Goal: Subscribe to service/newsletter

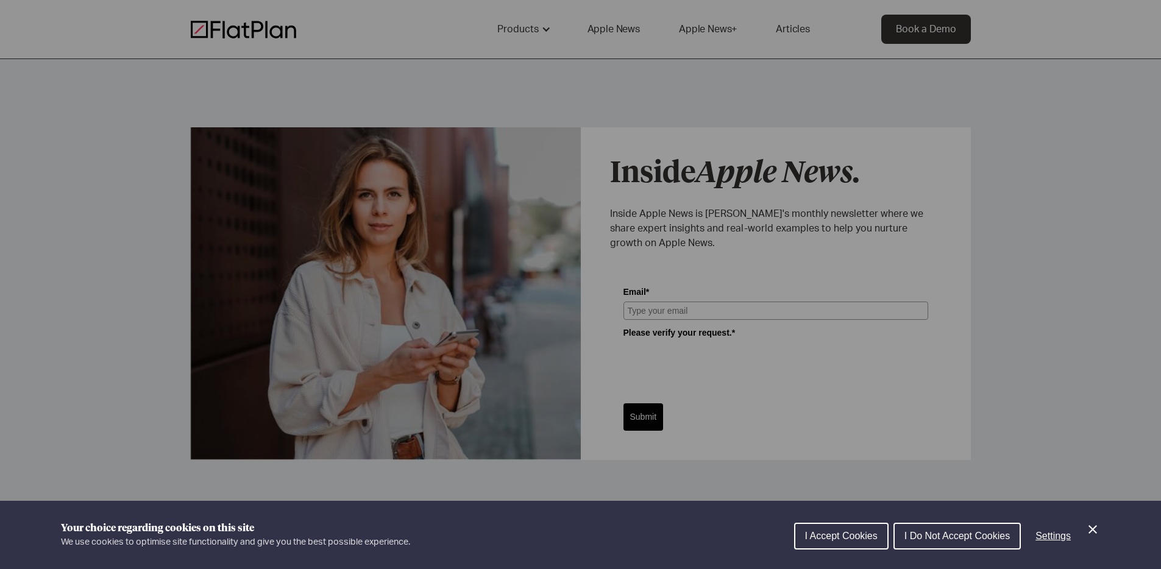
click at [975, 542] on button "I Do Not Accept Cookies" at bounding box center [956, 536] width 127 height 27
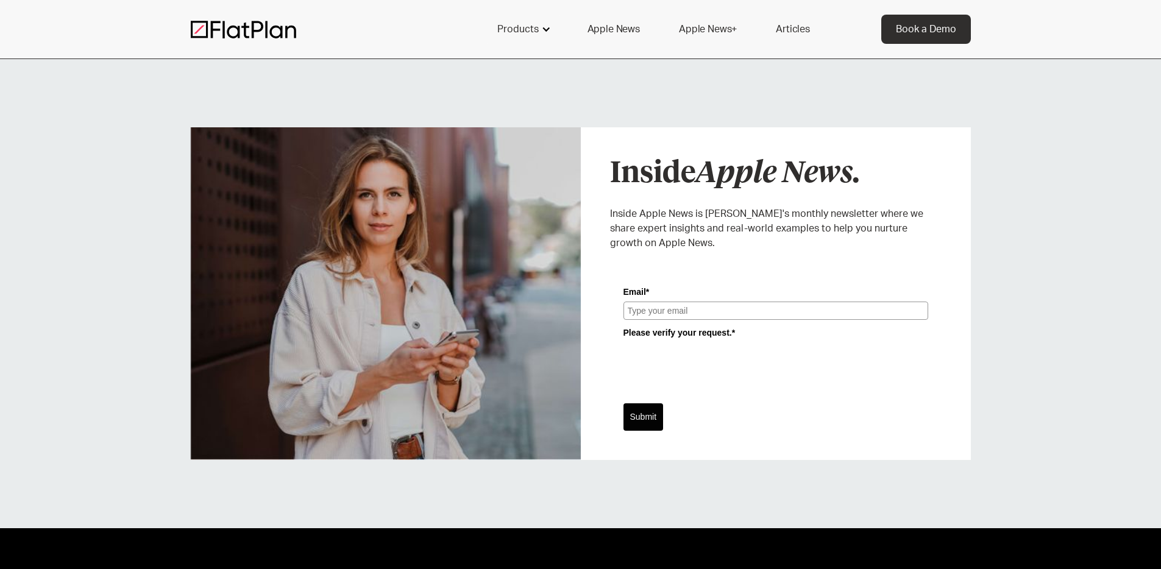
click at [543, 30] on div at bounding box center [546, 29] width 10 height 10
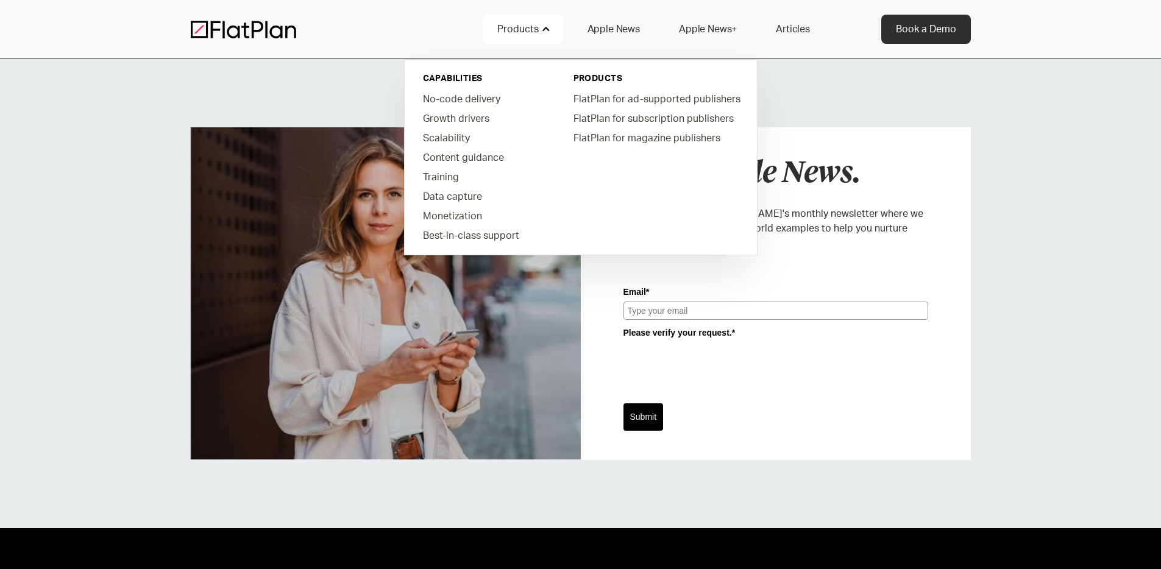
click at [626, 30] on link "Apple News" at bounding box center [614, 29] width 82 height 29
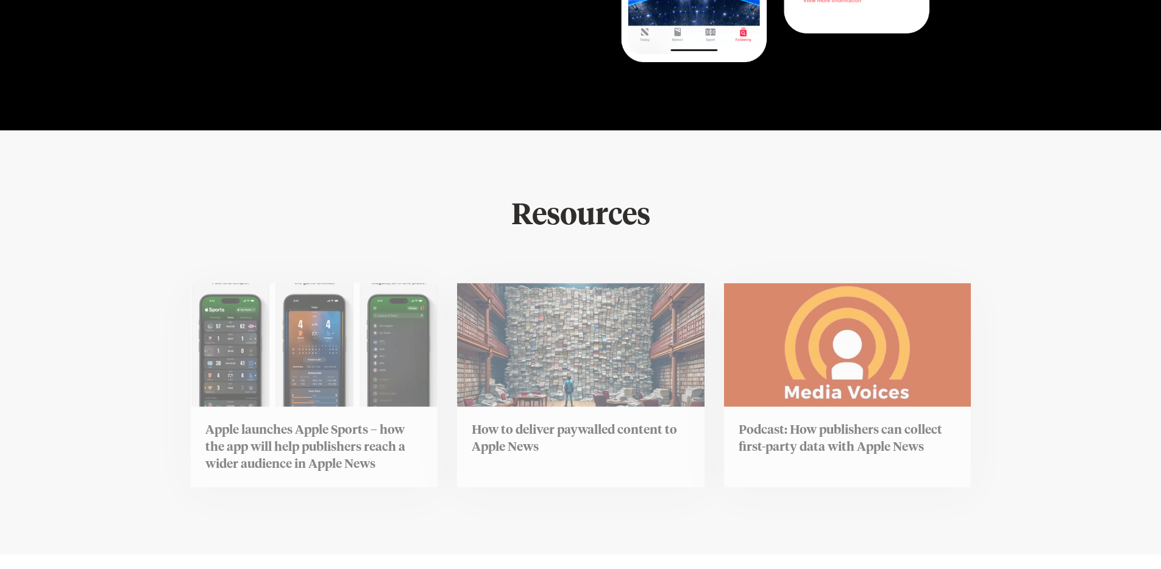
scroll to position [2775, 0]
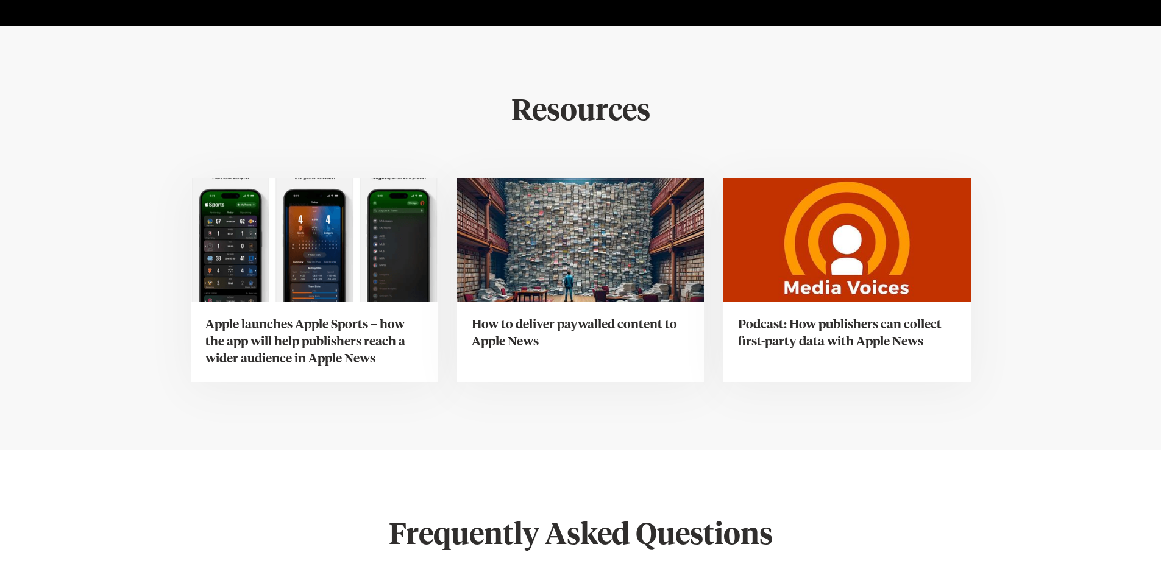
click at [580, 433] on div "Resources Apple launches Apple Sports – how the app will help publishers reach …" at bounding box center [581, 238] width 780 height 424
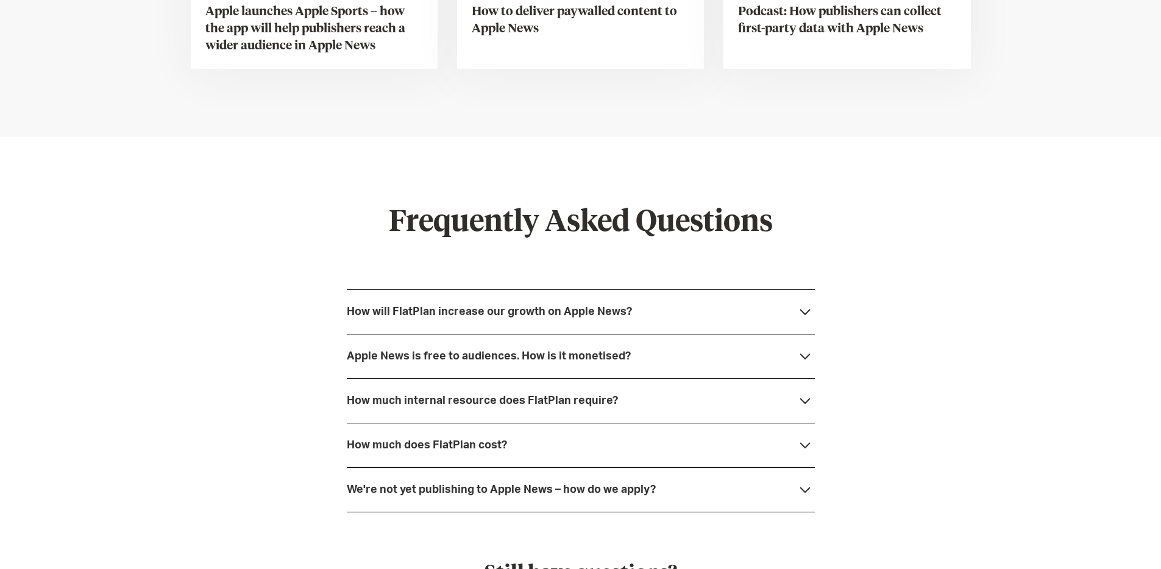
click at [547, 353] on div "Apple News is free to audiences. How is it monetised?" at bounding box center [489, 356] width 284 height 12
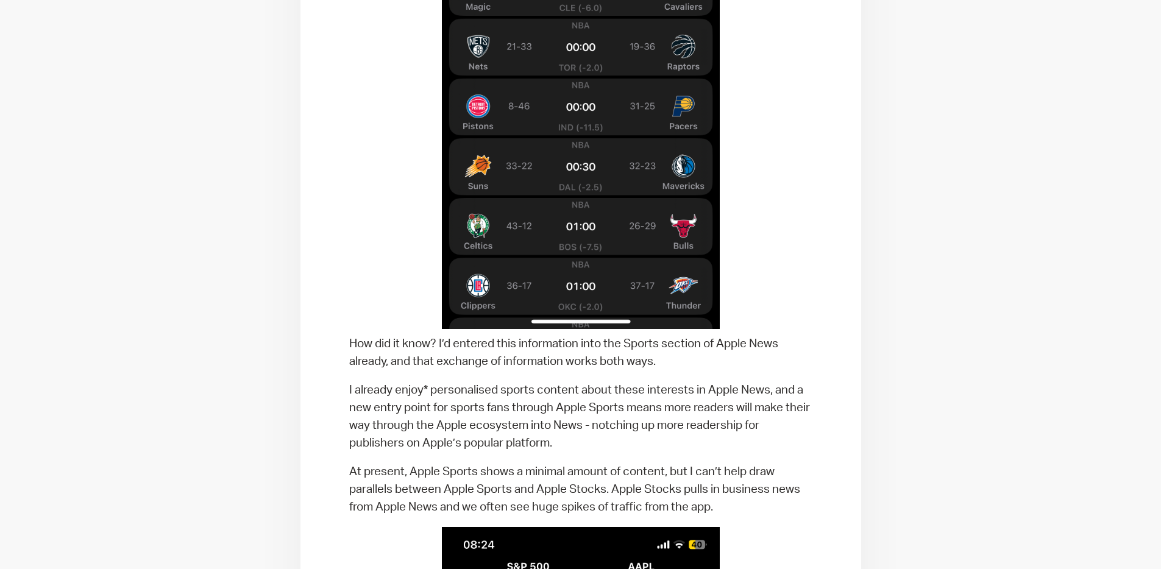
scroll to position [1326, 0]
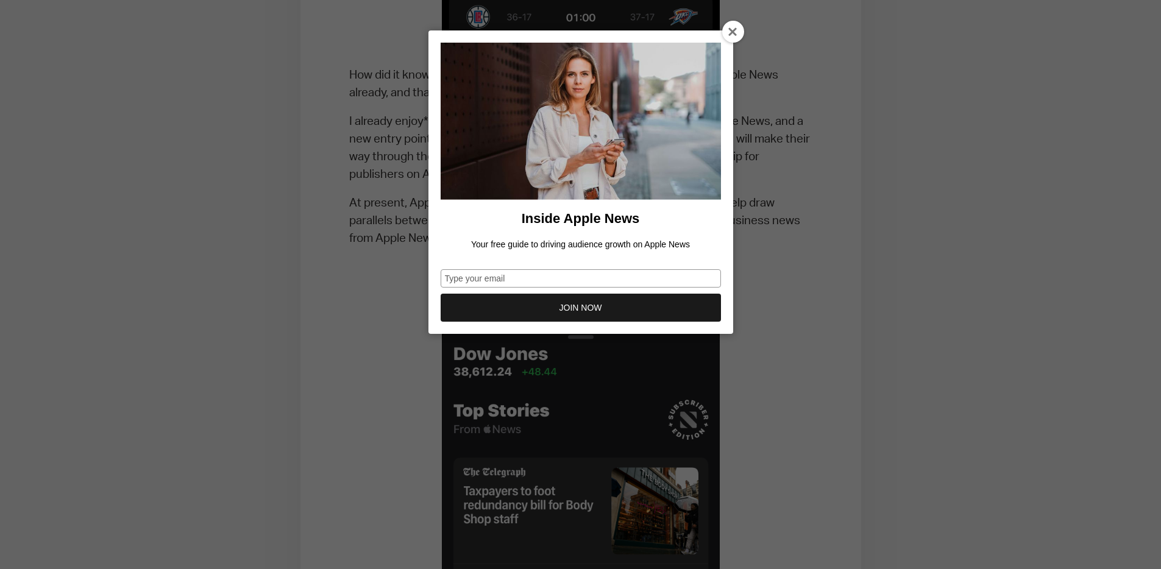
click at [563, 375] on div "Inside Apple News Your free guide to driving audience growth on Apple News Type…" at bounding box center [580, 284] width 1161 height 569
click at [728, 25] on div at bounding box center [733, 32] width 22 height 22
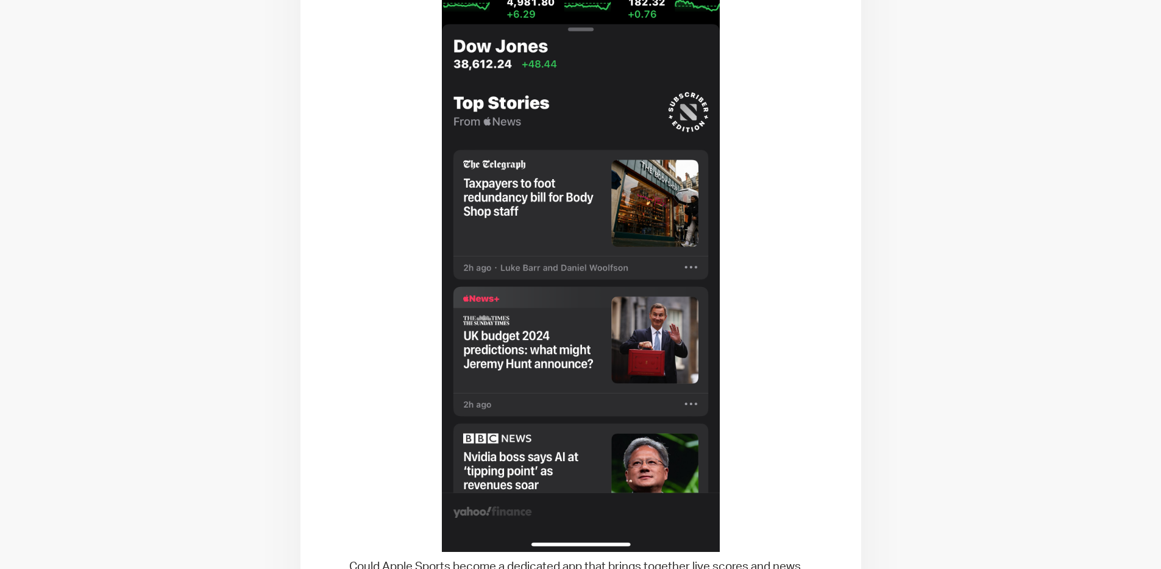
scroll to position [1627, 0]
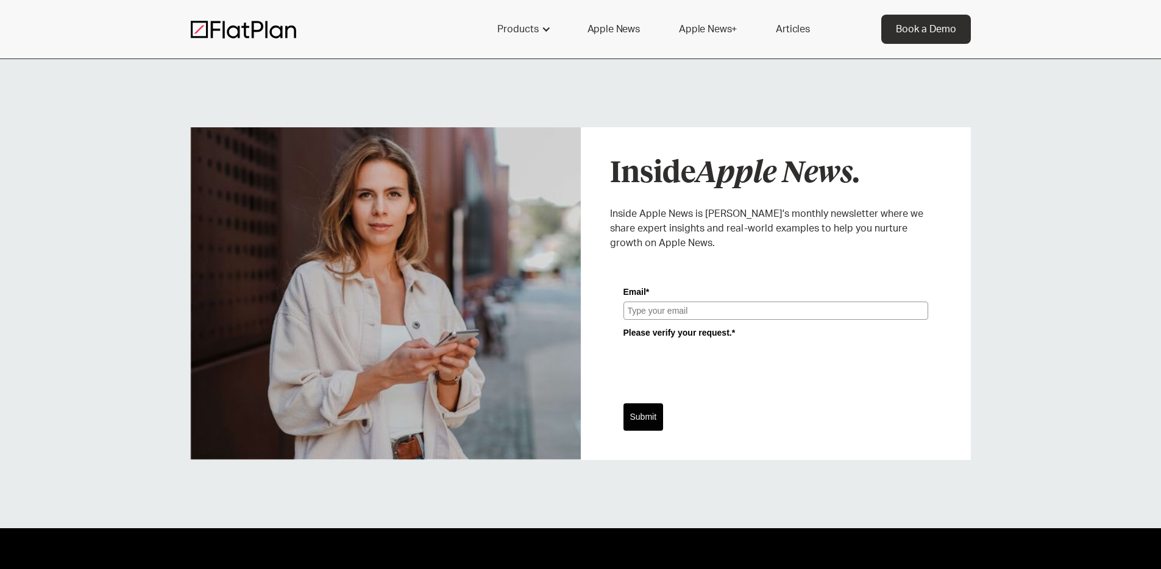
click at [739, 171] on em "Apple News." at bounding box center [777, 173] width 165 height 29
click at [728, 302] on input "Email*" at bounding box center [775, 311] width 305 height 18
type input "trickett96@gmail.com"
click at [654, 409] on button "Submit" at bounding box center [643, 416] width 40 height 27
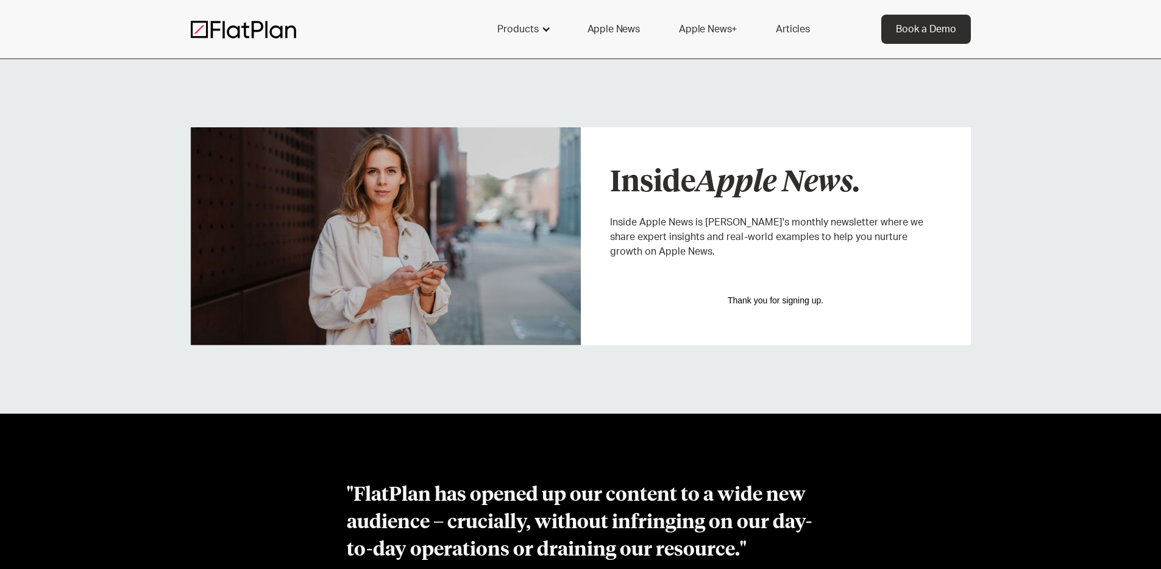
click at [534, 33] on div "Products" at bounding box center [517, 29] width 41 height 15
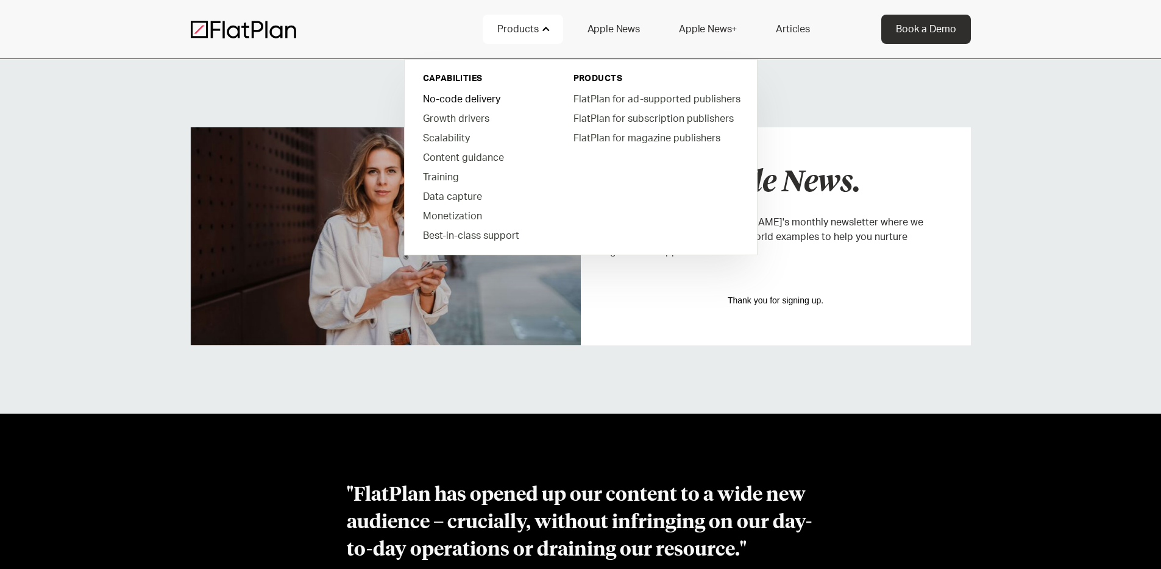
click at [473, 99] on link "No-code delivery" at bounding box center [482, 98] width 138 height 19
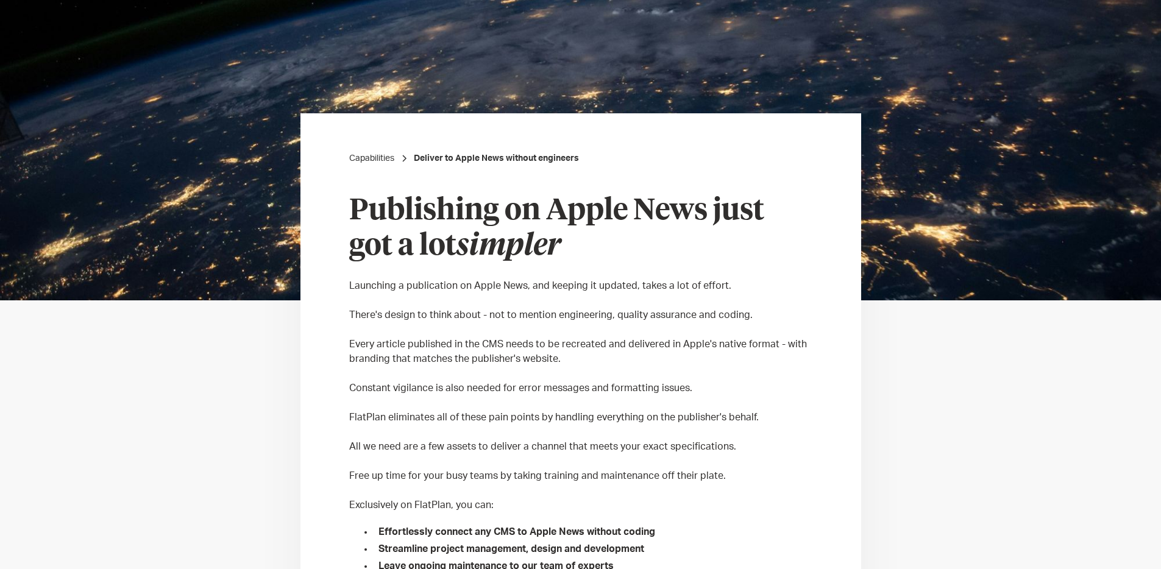
scroll to position [48, 0]
